Goal: Transaction & Acquisition: Book appointment/travel/reservation

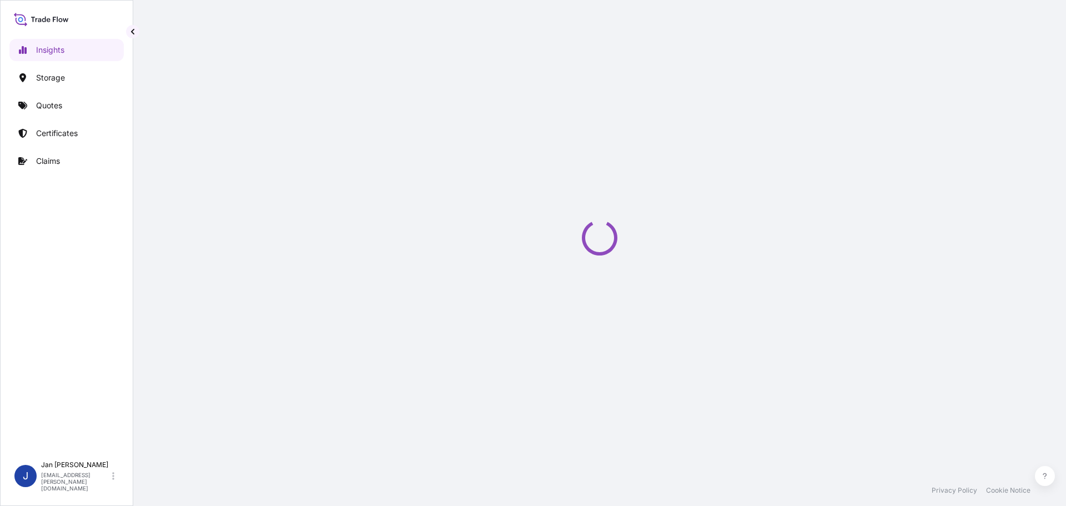
select select "2025"
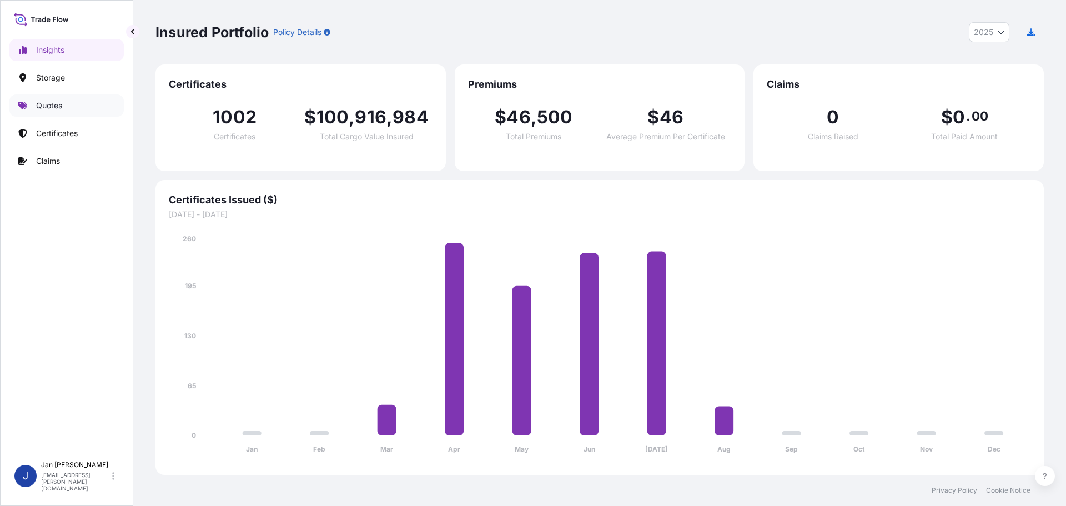
click at [41, 99] on link "Quotes" at bounding box center [66, 105] width 114 height 22
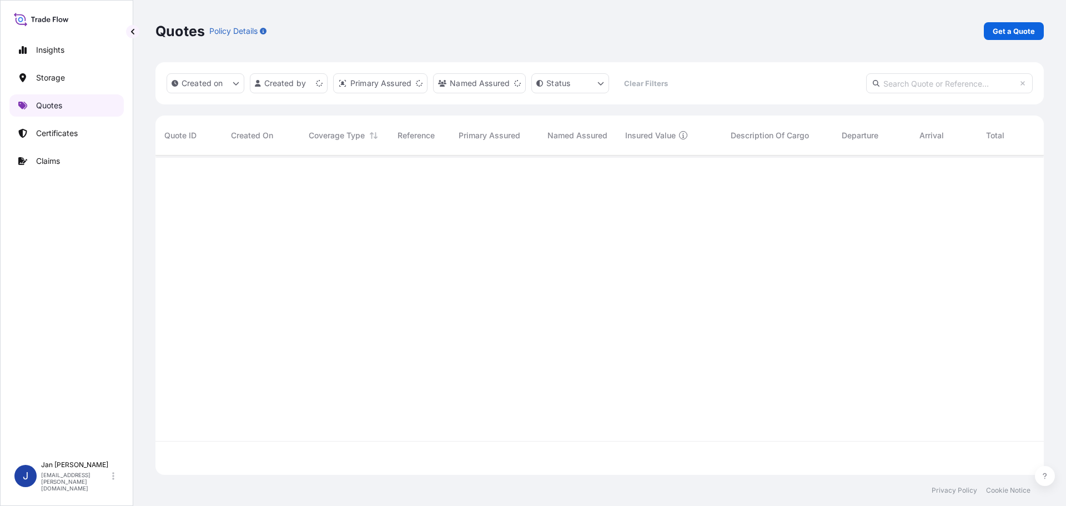
scroll to position [317, 880]
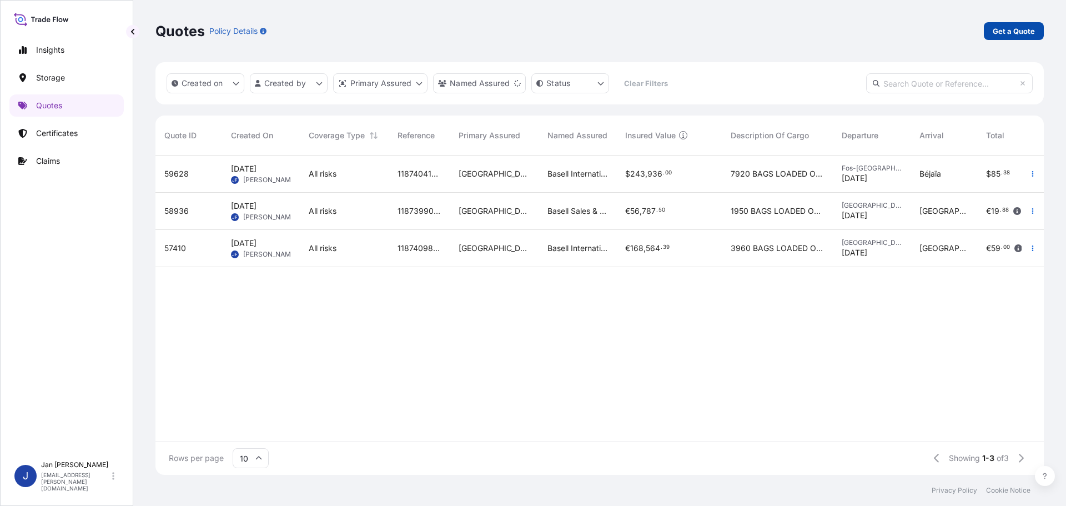
click at [1019, 26] on p "Get a Quote" at bounding box center [1014, 31] width 42 height 11
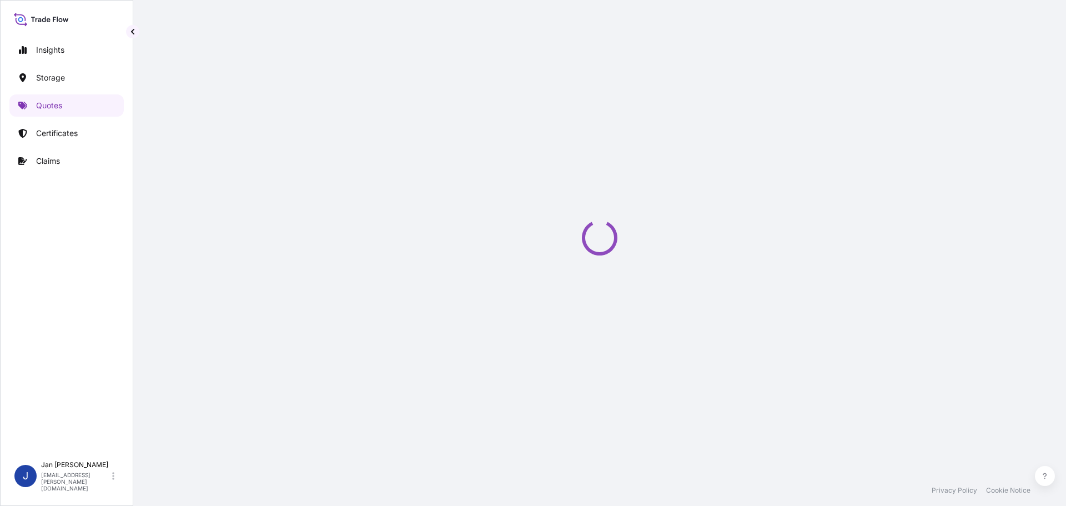
select select "Water"
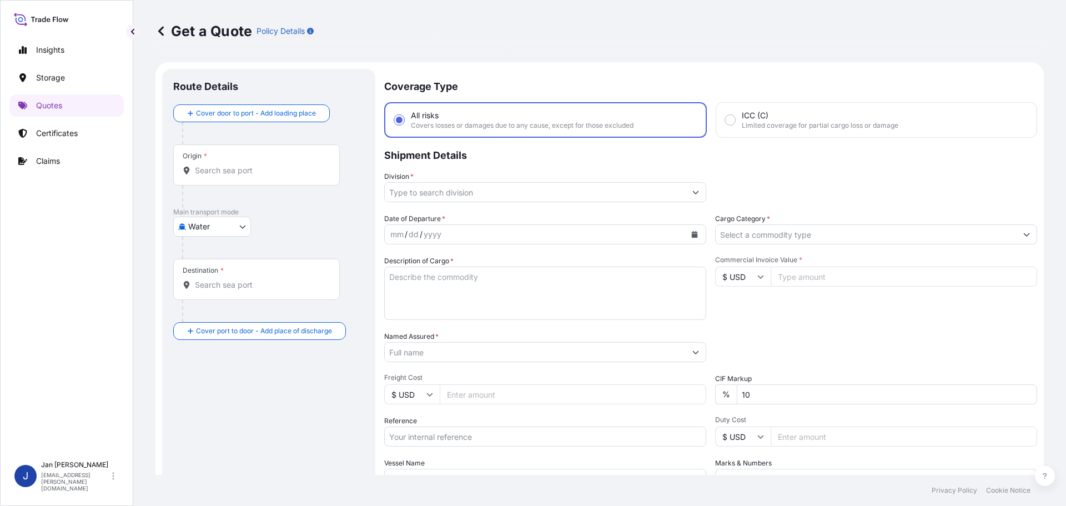
scroll to position [18, 0]
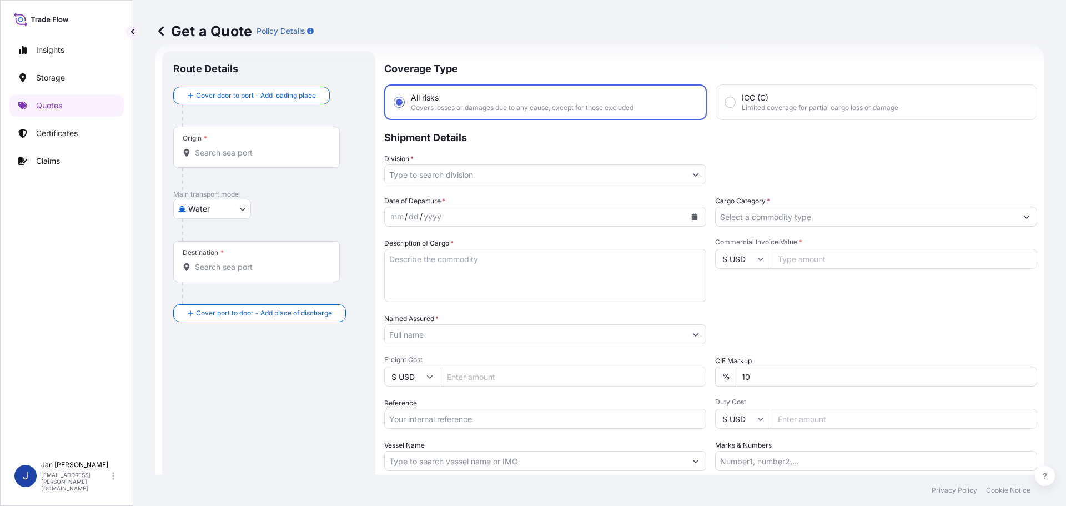
click at [259, 163] on div "Origin *" at bounding box center [256, 147] width 167 height 41
click at [264, 153] on input "Origin *" at bounding box center [260, 152] width 131 height 11
paste input "BERRE-L'ETANG"
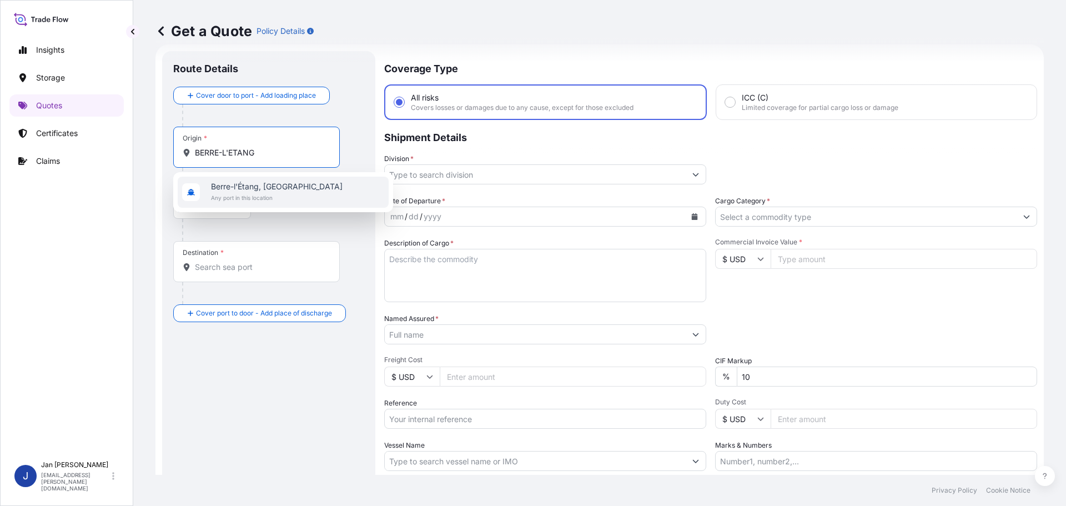
click at [274, 193] on span "Any port in this location" at bounding box center [277, 197] width 132 height 11
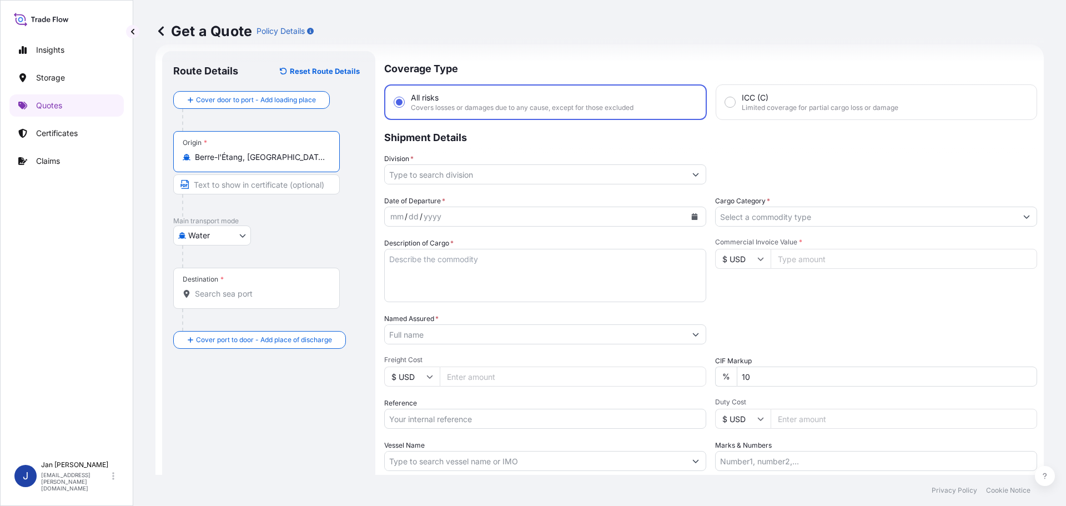
type input "Berre-l'Étang, France"
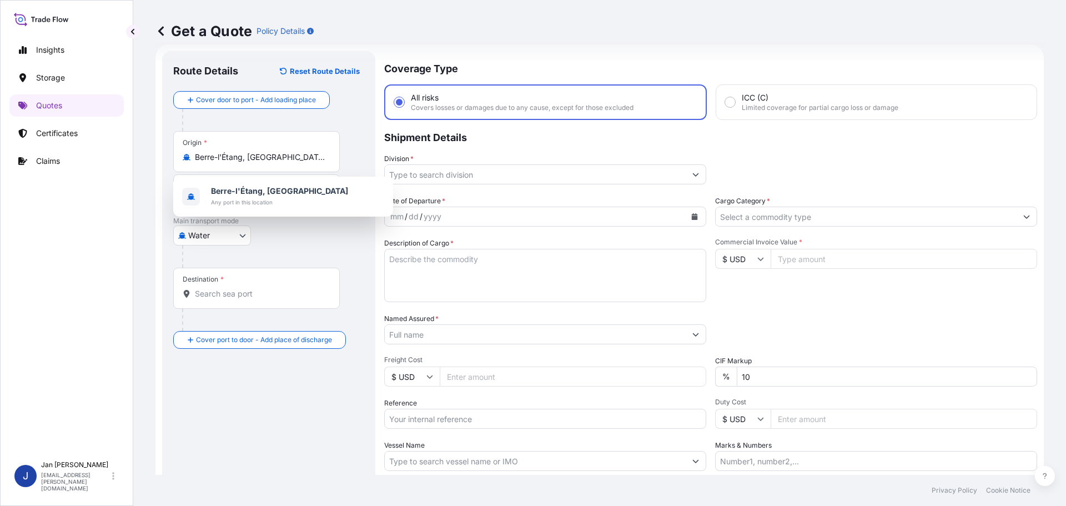
click at [307, 288] on div "Destination *" at bounding box center [256, 288] width 167 height 41
click at [307, 288] on input "Destination *" at bounding box center [260, 293] width 131 height 11
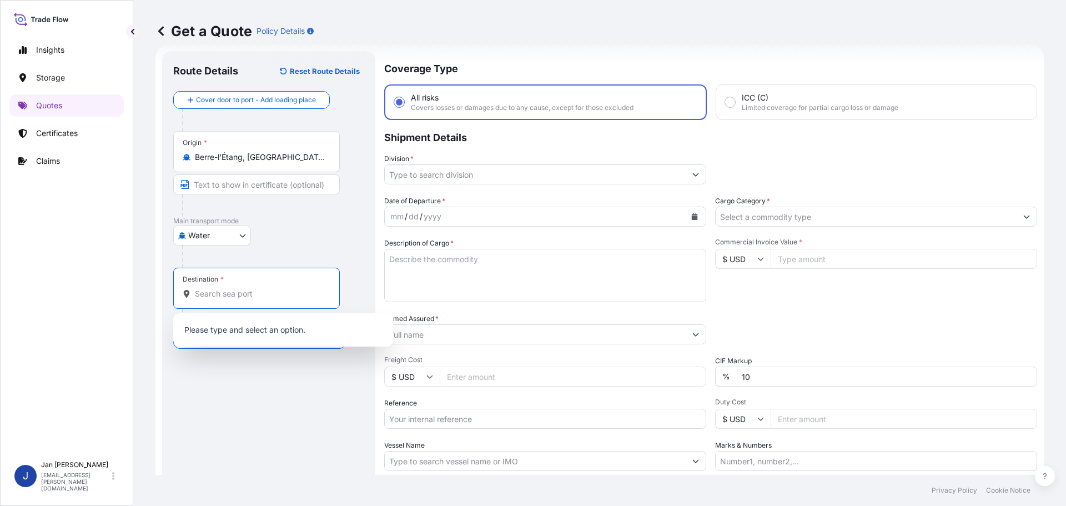
paste input "IZMIT, TURKEY"
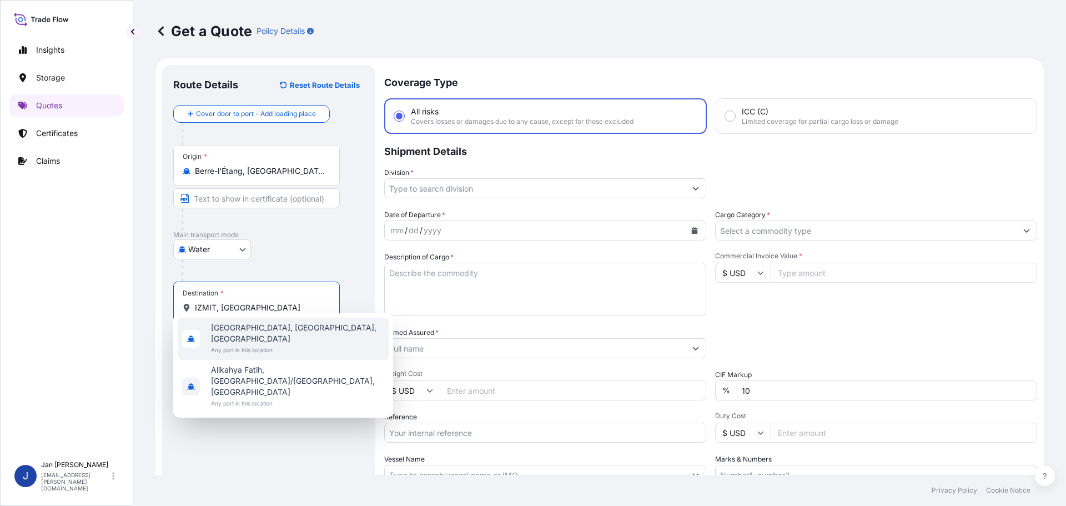
scroll to position [0, 0]
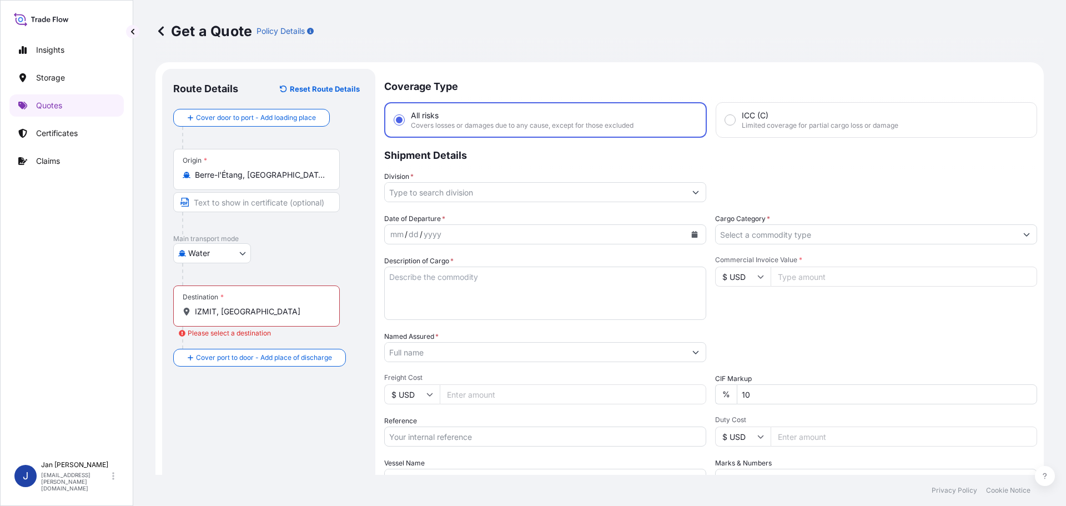
click at [280, 328] on div at bounding box center [261, 337] width 158 height 22
click at [273, 313] on input "IZMIT, TURKEY" at bounding box center [260, 311] width 131 height 11
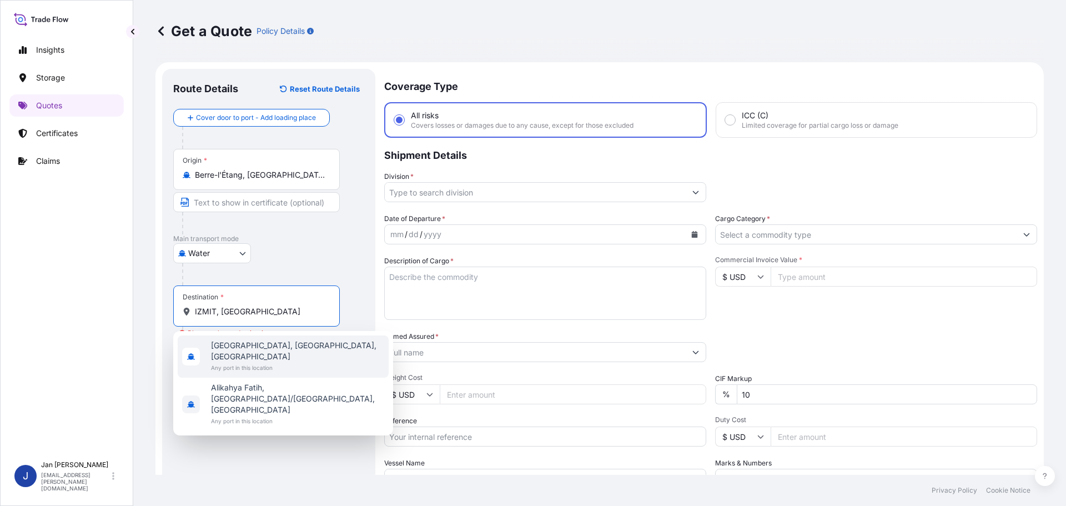
click at [256, 363] on div "İzmit, Kocaeli, Turkey Any port in this location" at bounding box center [283, 356] width 211 height 42
type input "İzmit, Kocaeli, Turkey"
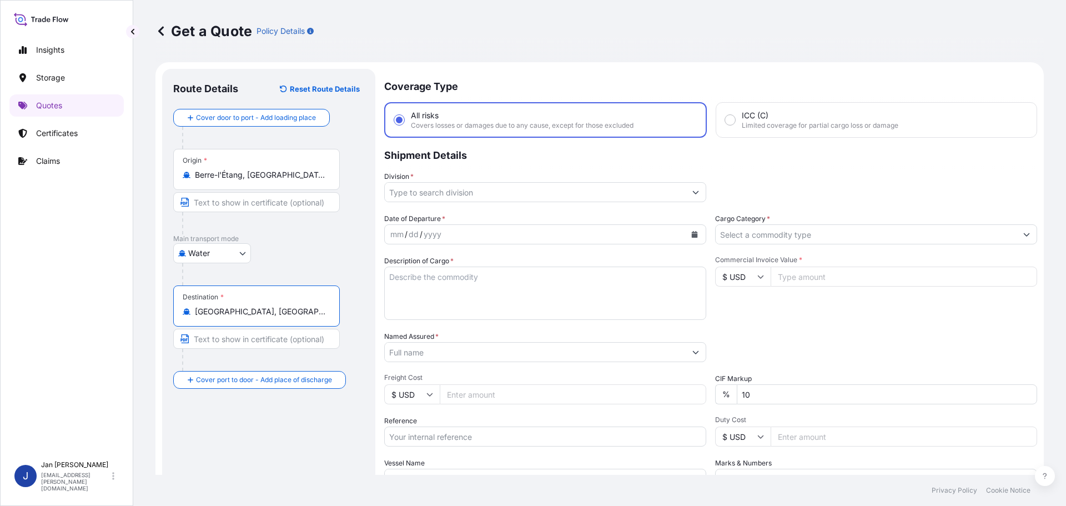
click at [465, 187] on input "Division *" at bounding box center [535, 192] width 301 height 20
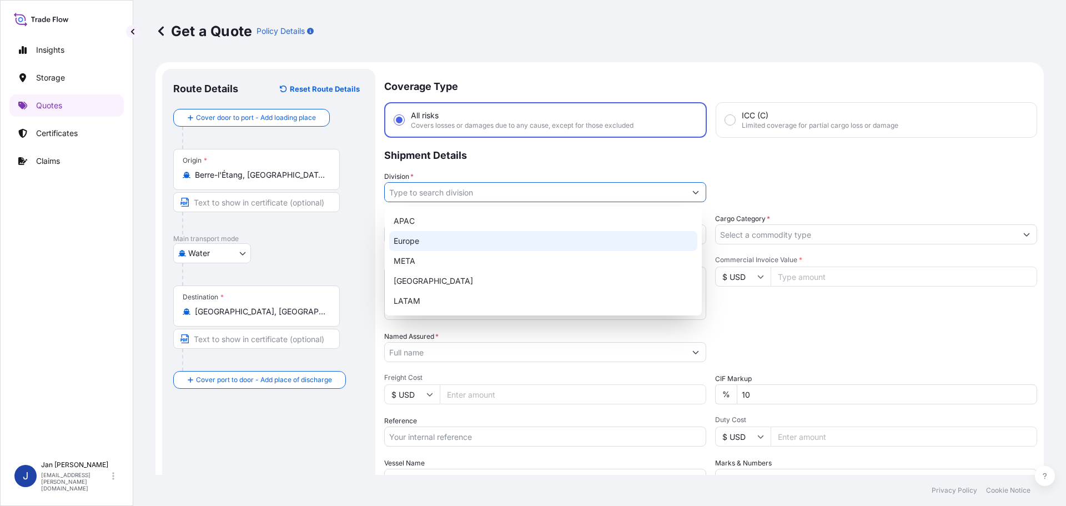
click at [479, 241] on div "Europe" at bounding box center [543, 241] width 308 height 20
type input "Europe"
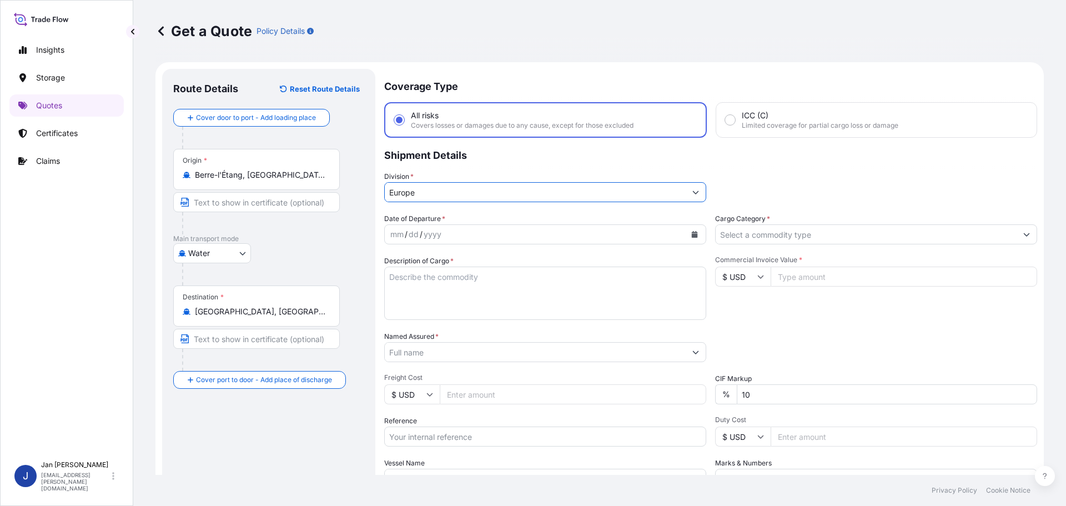
click at [471, 230] on div "mm / dd / yyyy" at bounding box center [535, 234] width 301 height 20
click at [689, 240] on button "Calendar" at bounding box center [695, 234] width 18 height 18
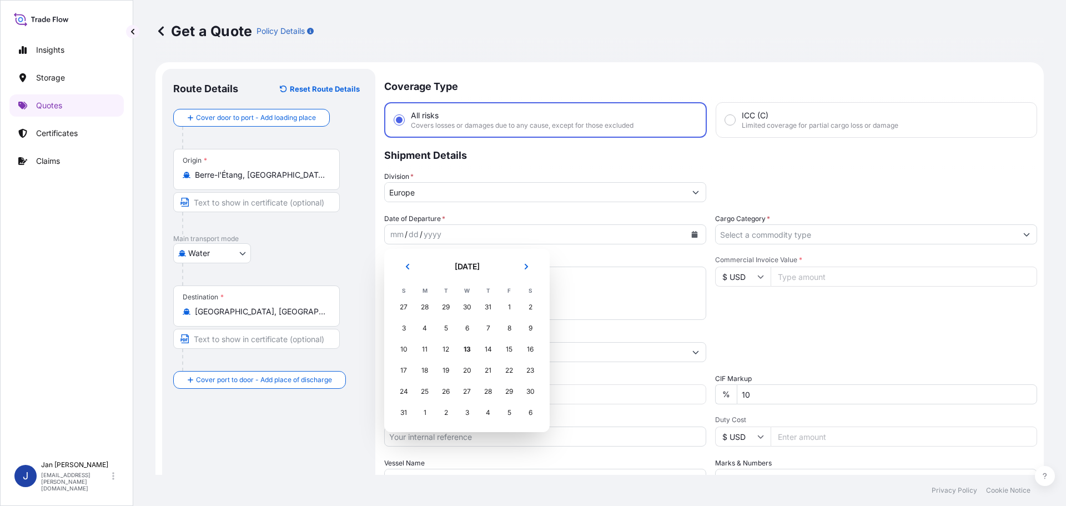
click at [417, 265] on button "Previous" at bounding box center [407, 267] width 24 height 18
click at [483, 394] on div "31" at bounding box center [488, 391] width 20 height 20
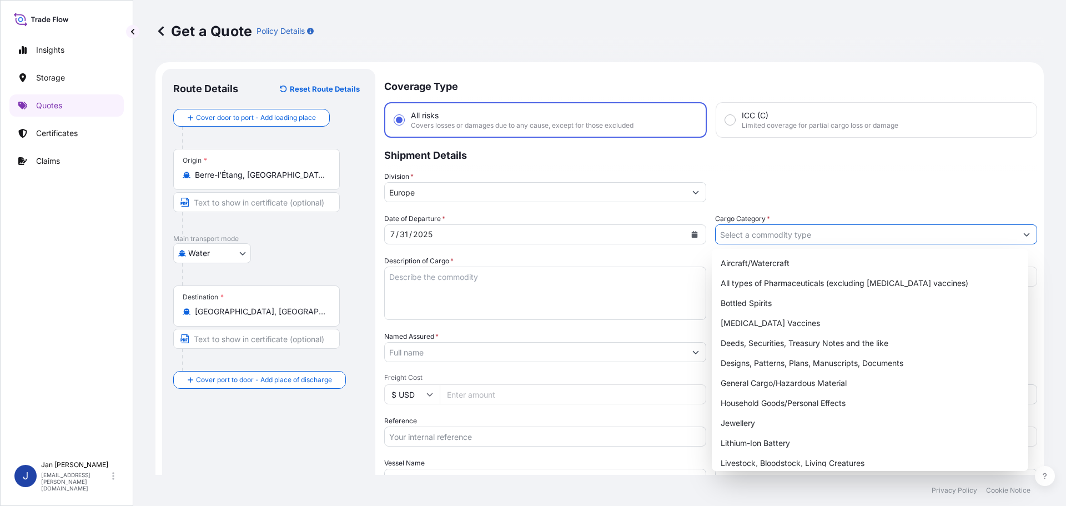
click at [734, 230] on input "Cargo Category *" at bounding box center [866, 234] width 301 height 20
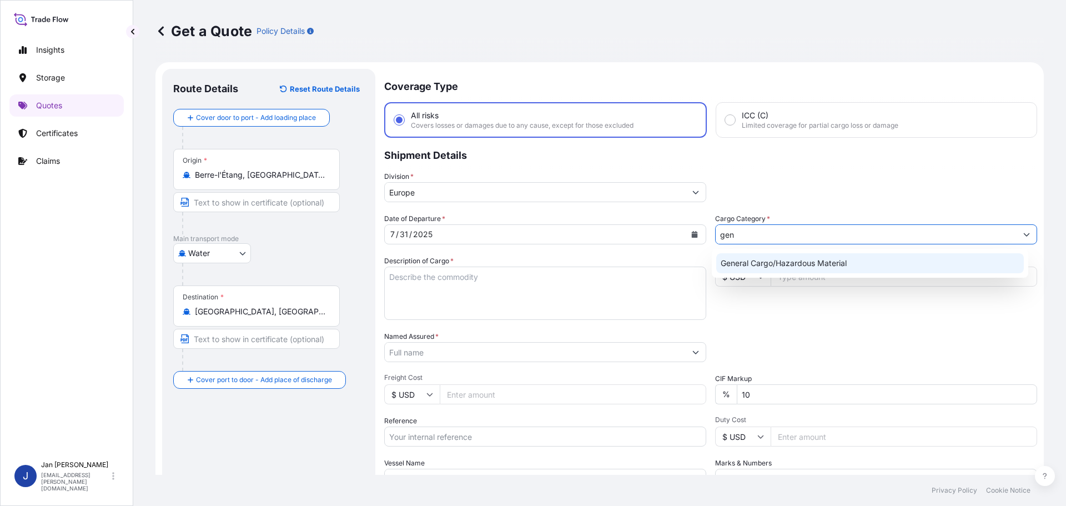
click at [757, 270] on div "General Cargo/Hazardous Material" at bounding box center [870, 263] width 308 height 20
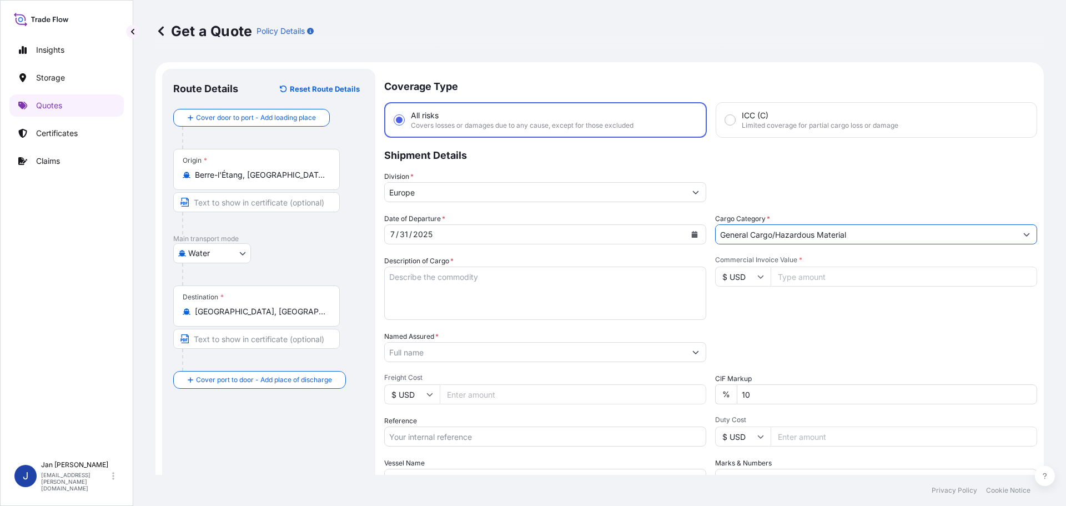
type input "General Cargo/Hazardous Material"
click at [772, 171] on div "Division * Europe" at bounding box center [710, 186] width 653 height 31
click at [585, 348] on input "Named Assured *" at bounding box center [533, 352] width 297 height 20
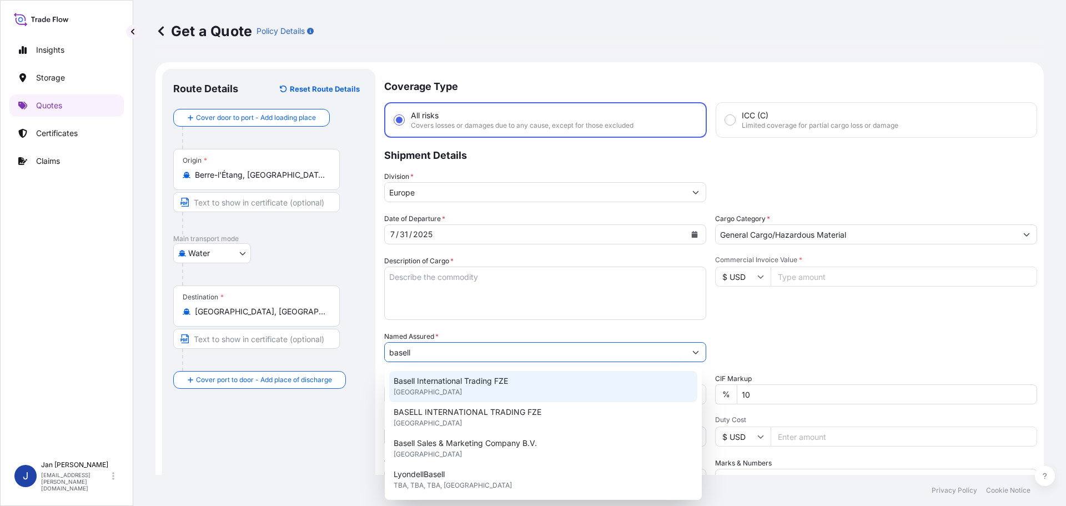
click at [484, 385] on span "Basell International Trading FZE" at bounding box center [451, 380] width 114 height 11
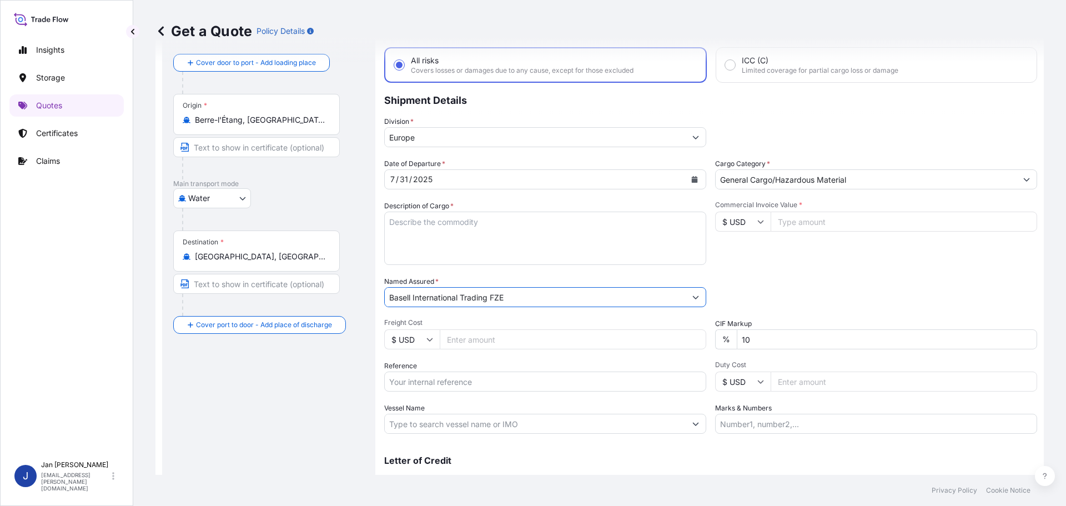
scroll to position [93, 0]
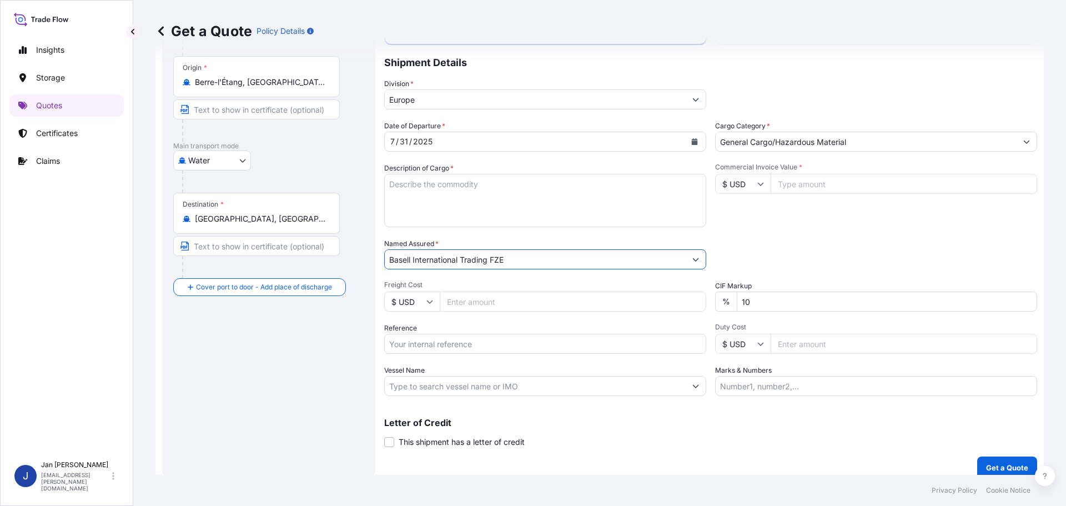
type input "Basell International Trading FZE"
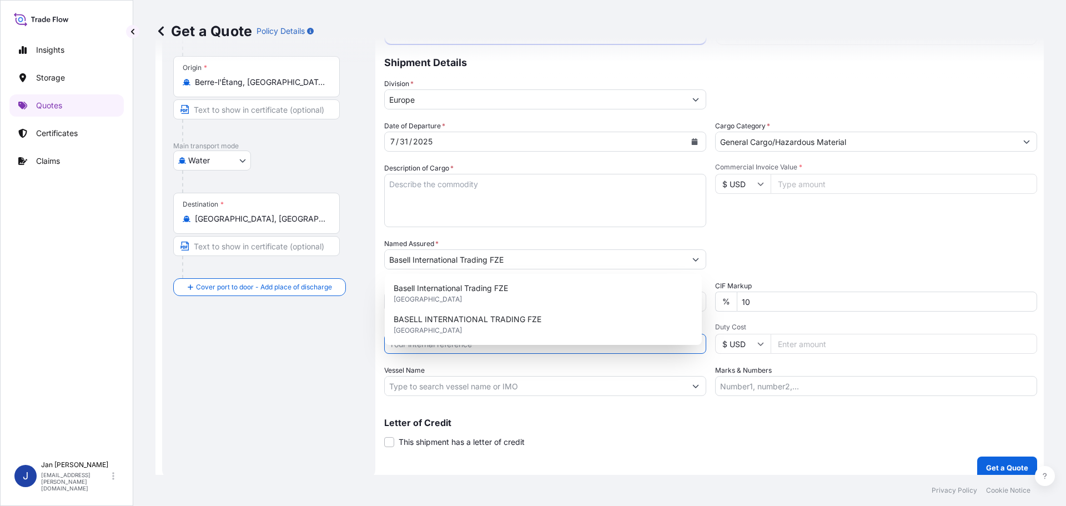
click at [498, 349] on input "Reference" at bounding box center [545, 344] width 322 height 20
paste input "1187394456"
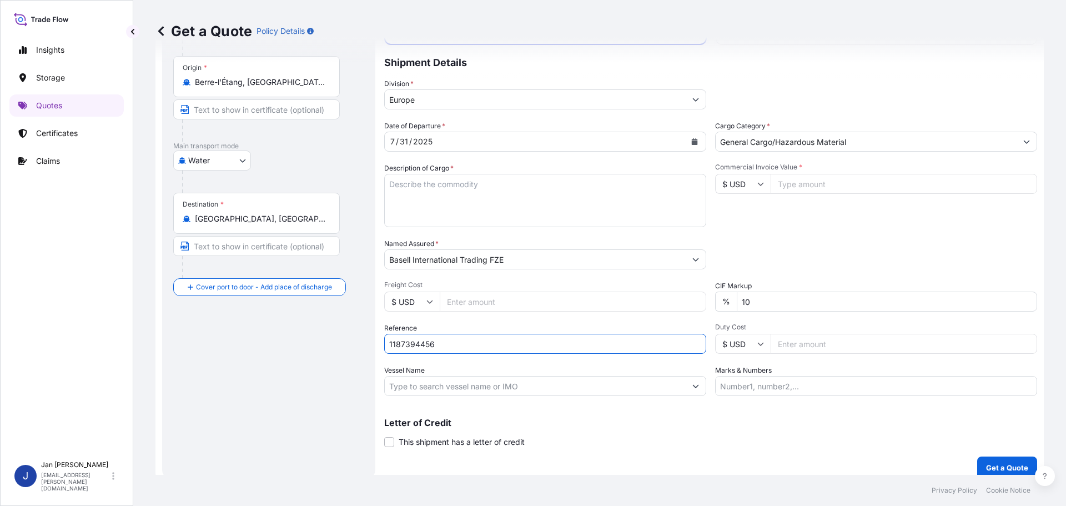
type input "1187394456"
click at [550, 382] on input "Vessel Name" at bounding box center [535, 386] width 301 height 20
paste input "CINZIA"
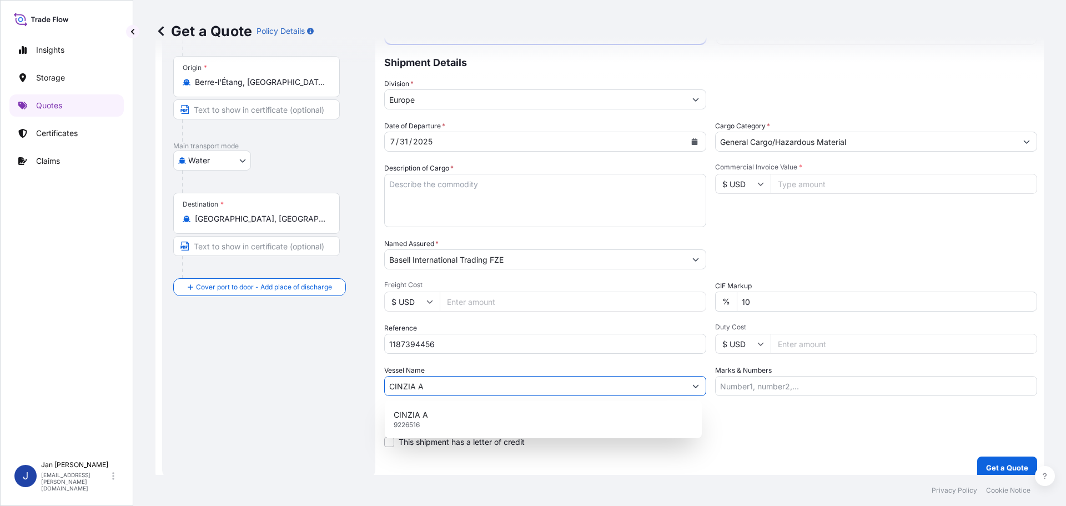
type input "CINZIA A"
click at [885, 182] on input "Commercial Invoice Value *" at bounding box center [904, 184] width 266 height 20
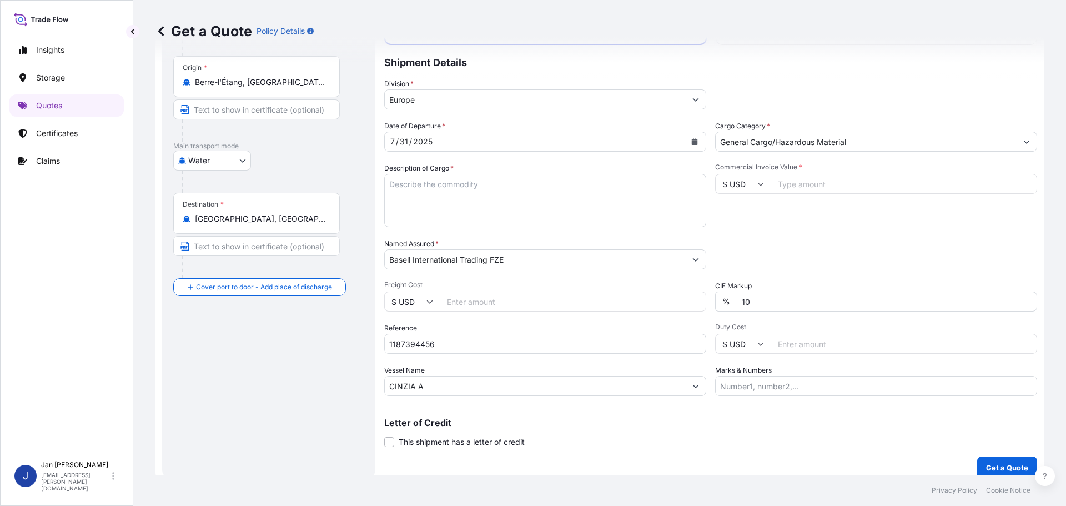
click at [853, 213] on div "Commercial Invoice Value * $ USD" at bounding box center [876, 195] width 322 height 64
click at [480, 355] on div "Date of Departure * 7 / 31 / 2025 Cargo Category * General Cargo/Hazardous Mate…" at bounding box center [710, 257] width 653 height 275
paste input "5013097197"
click at [479, 349] on input "1187394456 5013097197" at bounding box center [545, 344] width 322 height 20
click at [525, 342] on input "1187394456 5013097197" at bounding box center [545, 344] width 322 height 20
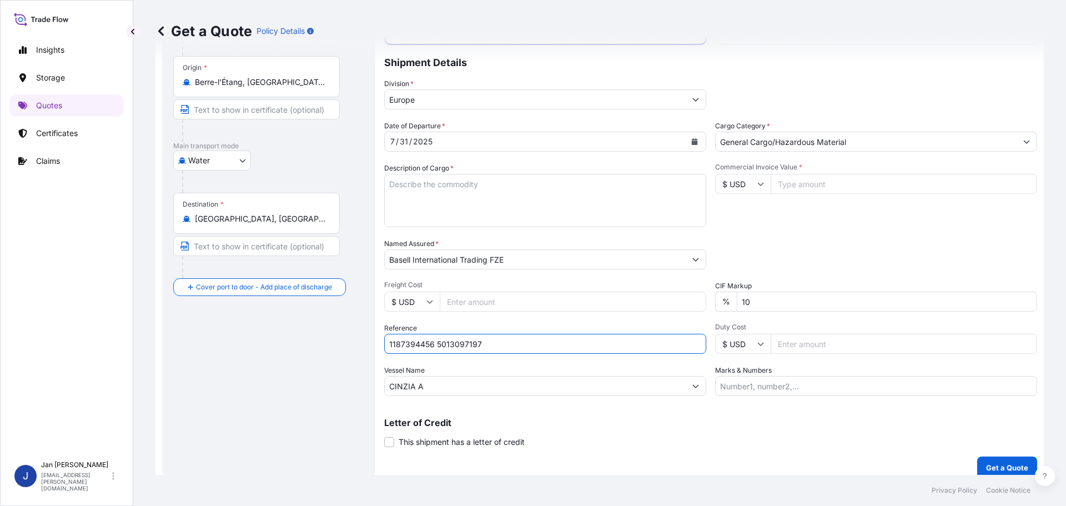
paste input "5013099625"
click at [566, 339] on input "1187394456 5013097197 5013099625" at bounding box center [545, 344] width 322 height 20
paste input "304197221"
type input "1187394456 5013097197 5013099625 304197221"
drag, startPoint x: 771, startPoint y: 249, endPoint x: 763, endPoint y: 235, distance: 16.4
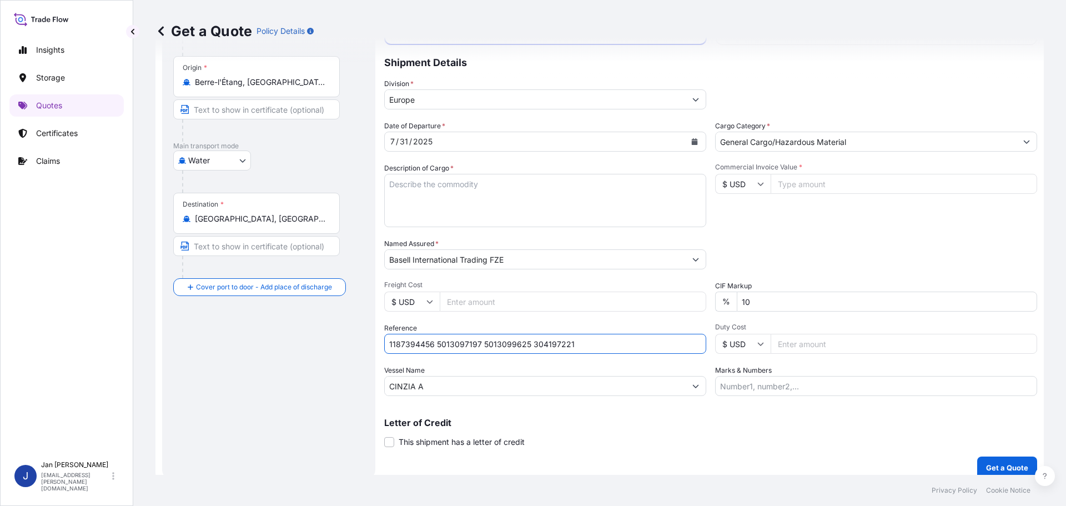
click at [771, 249] on div "Packing Category Type to search a container mode Please select a primary mode o…" at bounding box center [876, 253] width 322 height 31
drag, startPoint x: 870, startPoint y: 295, endPoint x: 867, endPoint y: 285, distance: 10.5
click at [871, 295] on input "10" at bounding box center [887, 301] width 300 height 20
click at [815, 182] on input "Commercial Invoice Value *" at bounding box center [904, 184] width 266 height 20
type input "40537.98"
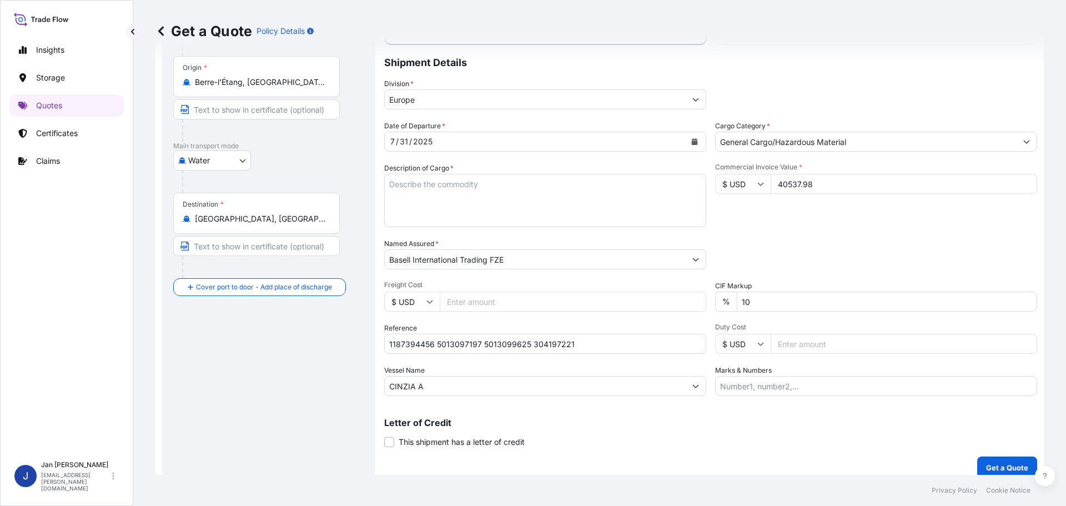
click at [751, 190] on input "$ USD" at bounding box center [743, 184] width 56 height 20
click at [736, 207] on div "€ EUR" at bounding box center [739, 214] width 47 height 21
type input "€ EUR"
click at [796, 267] on div "Packing Category Type to search a container mode Please select a primary mode o…" at bounding box center [876, 253] width 322 height 31
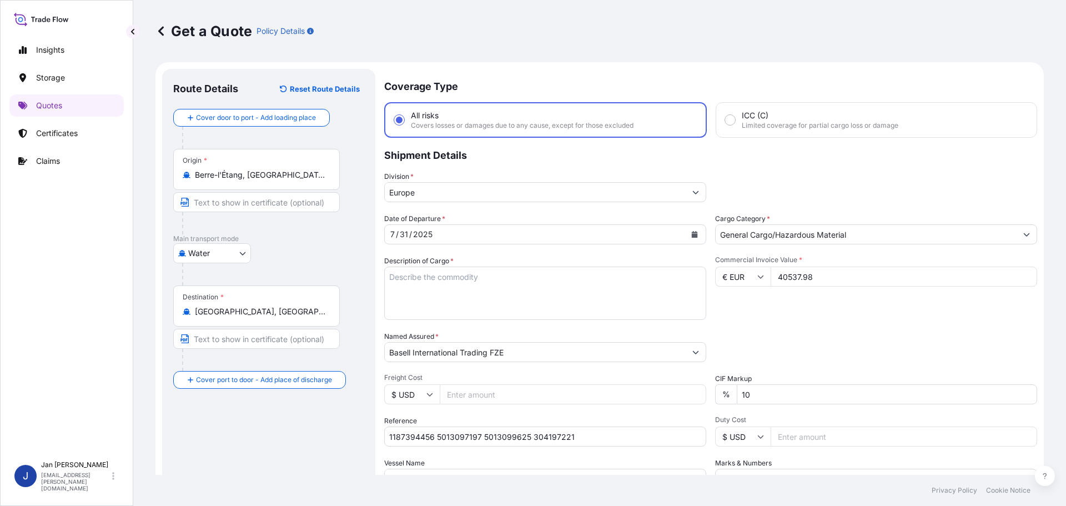
click at [455, 307] on textarea "Description of Cargo *" at bounding box center [545, 292] width 322 height 53
paste textarea "POLYPROPYLENE 990 BAGS LOADED ONTO 18 PALLETS LOADED INTO 1 40' HIGH CUBE CONTA…"
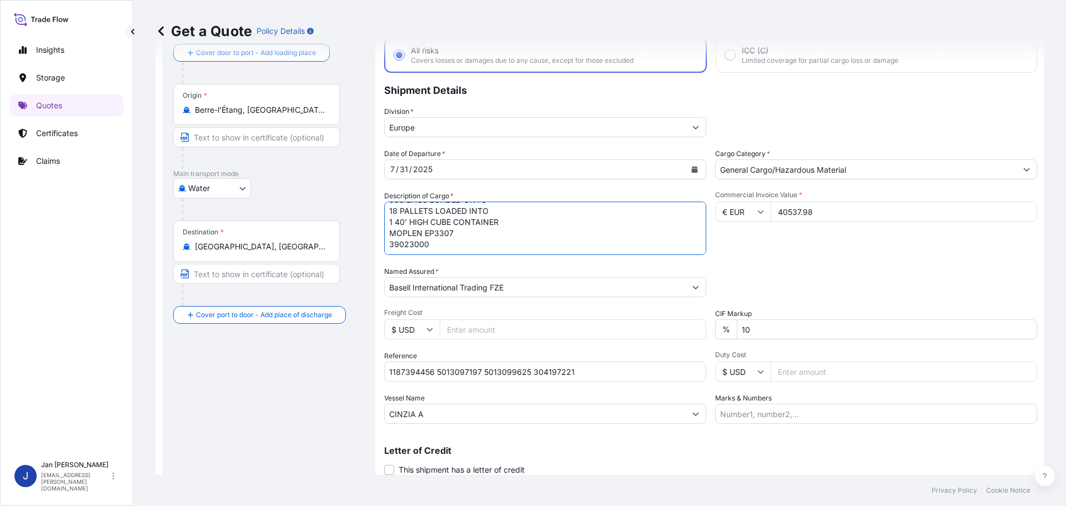
scroll to position [103, 0]
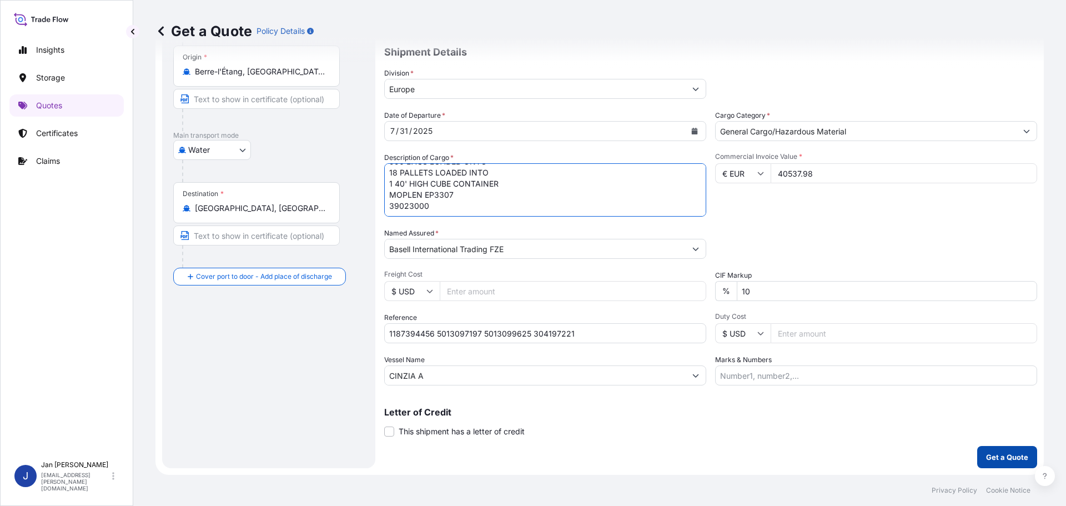
type textarea "POLYPROPYLENE 990 BAGS LOADED ONTO 18 PALLETS LOADED INTO 1 40' HIGH CUBE CONTA…"
click at [1006, 456] on p "Get a Quote" at bounding box center [1007, 456] width 42 height 11
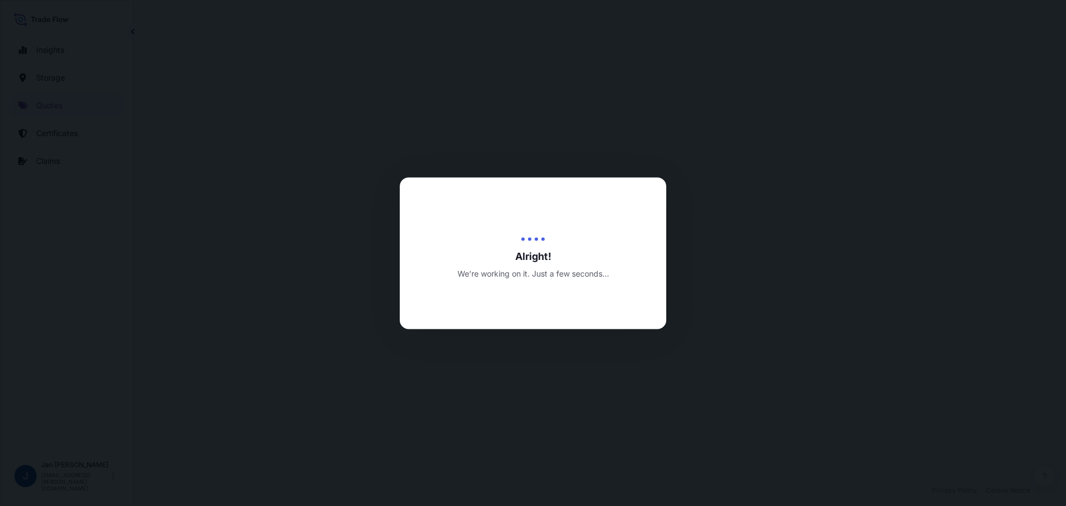
select select "Water"
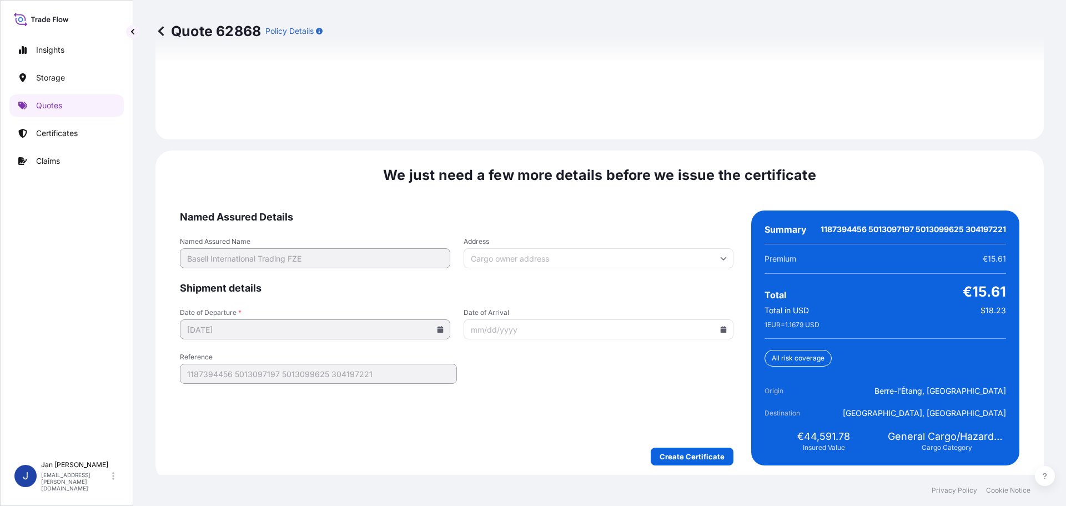
scroll to position [1612, 0]
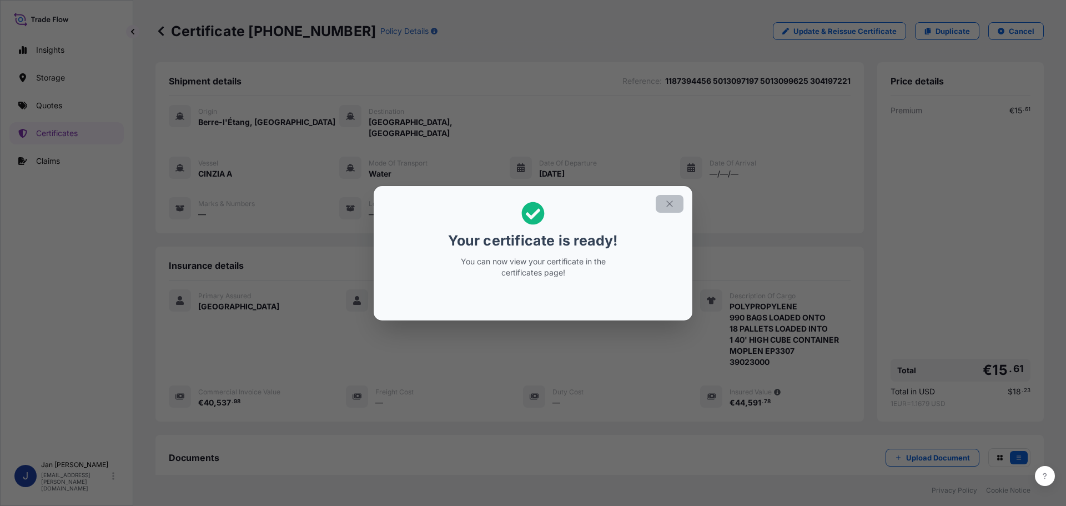
click at [667, 199] on icon "button" at bounding box center [669, 204] width 10 height 10
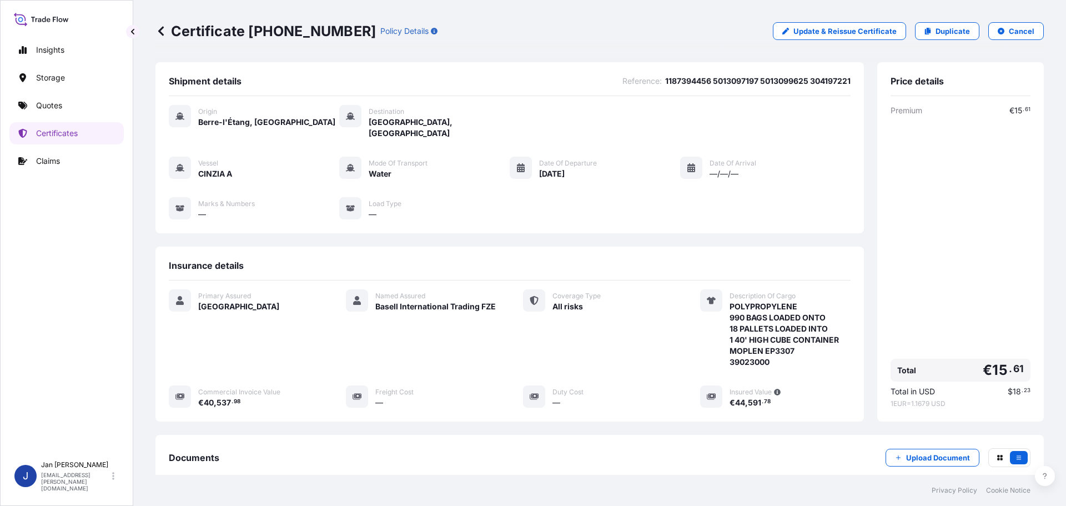
scroll to position [122, 0]
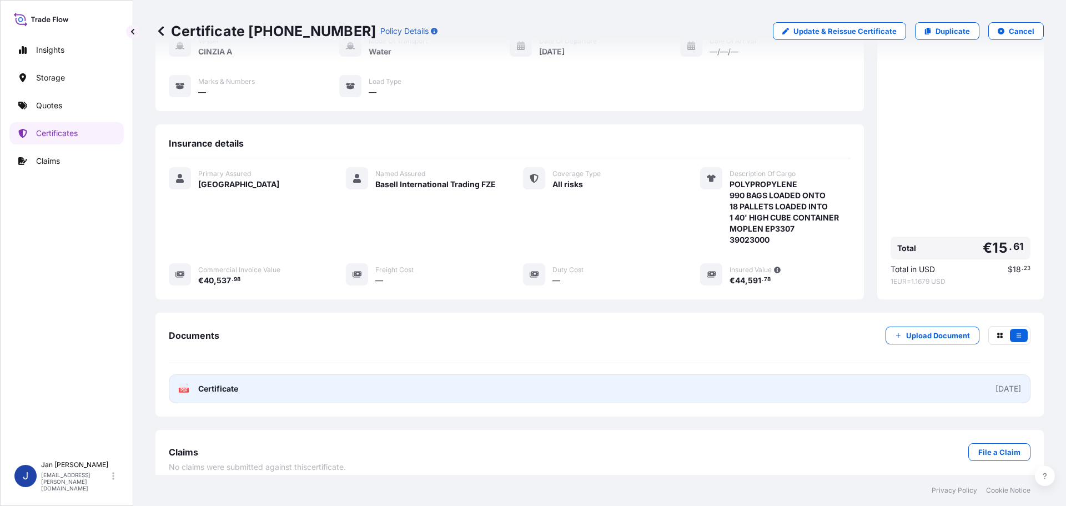
click at [226, 388] on link "PDF Certificate 2025-08-13" at bounding box center [600, 388] width 862 height 29
